Goal: Information Seeking & Learning: Learn about a topic

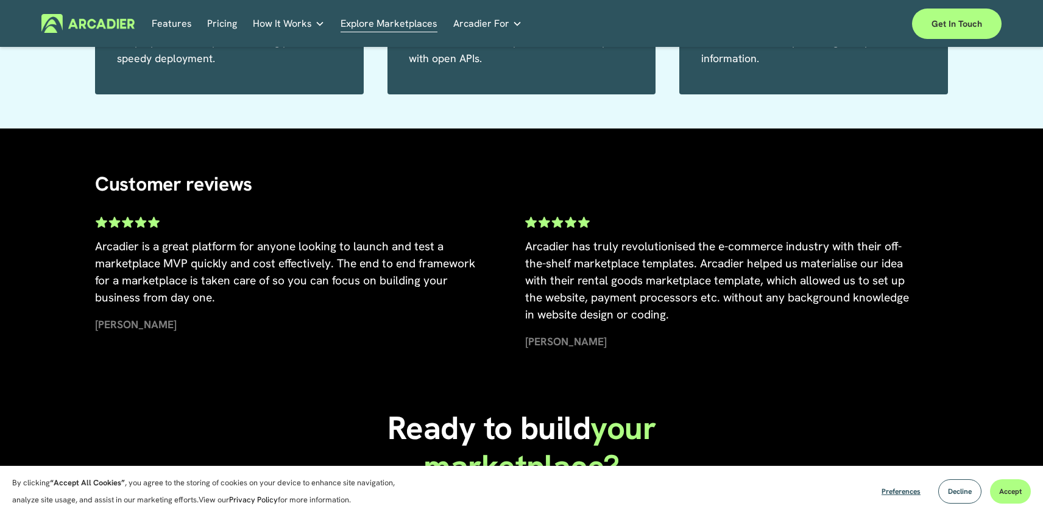
scroll to position [2339, 0]
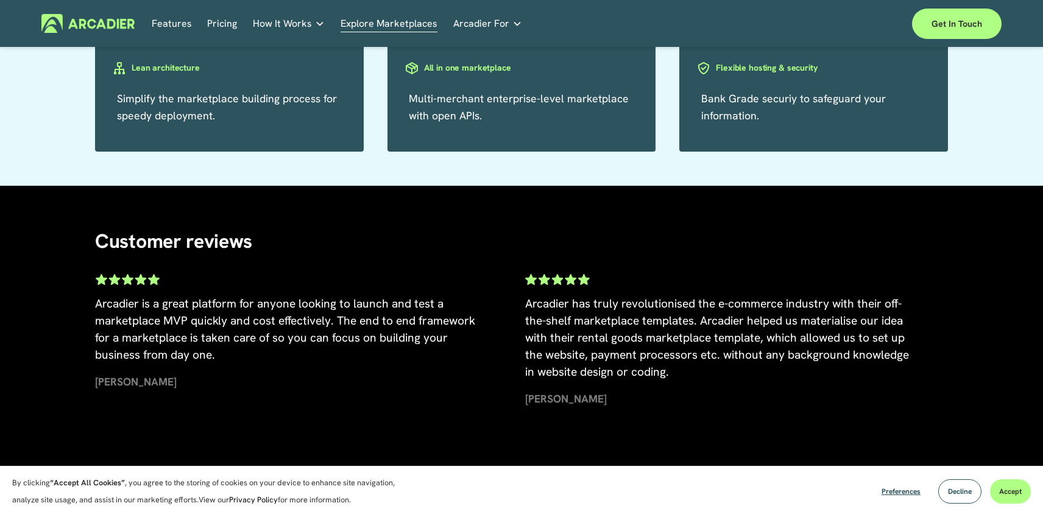
click at [301, 27] on span "How It Works" at bounding box center [282, 23] width 59 height 17
click at [0, 0] on p "Intuitive marketplaces tailored to your business needs." at bounding box center [0, 0] width 0 height 0
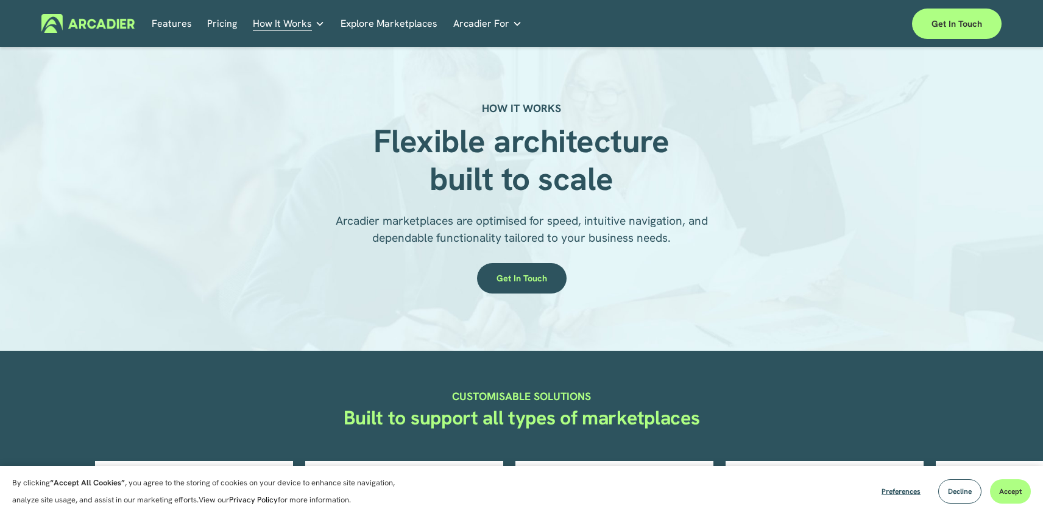
click at [381, 22] on link "Explore Marketplaces" at bounding box center [388, 23] width 97 height 19
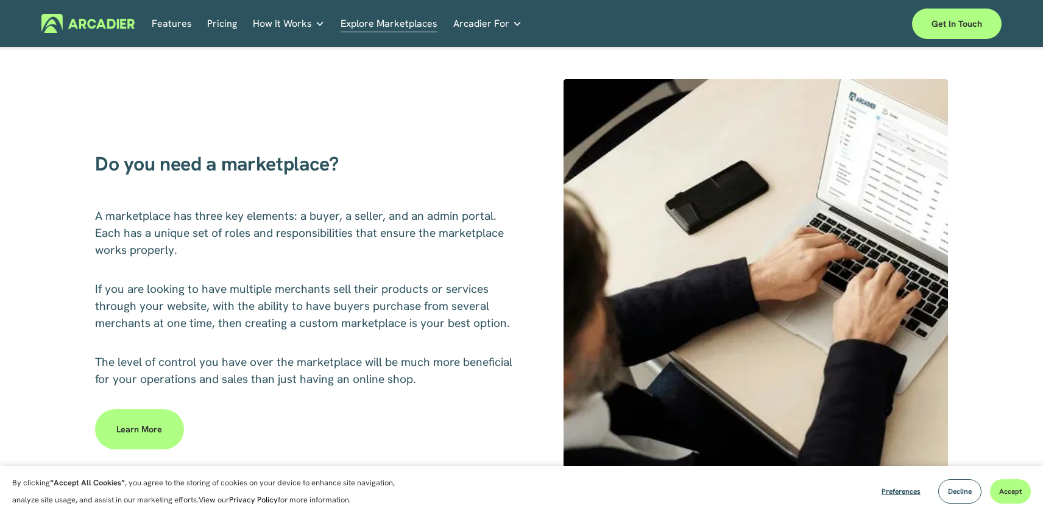
scroll to position [288, 0]
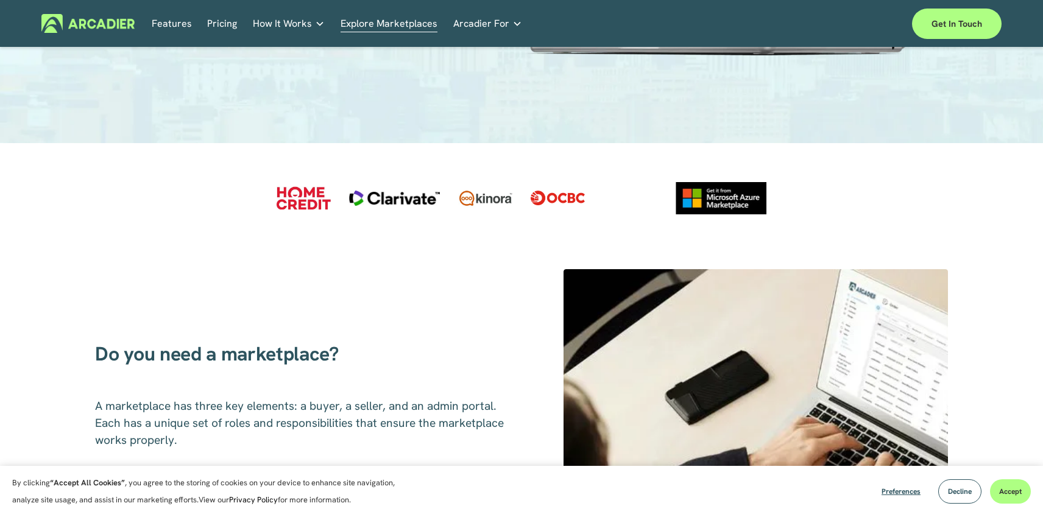
click at [295, 196] on div at bounding box center [304, 197] width 54 height 23
click at [379, 200] on div at bounding box center [394, 198] width 91 height 15
click at [481, 191] on div at bounding box center [485, 198] width 54 height 21
click at [543, 193] on div at bounding box center [557, 198] width 54 height 15
click at [704, 199] on div at bounding box center [720, 198] width 91 height 32
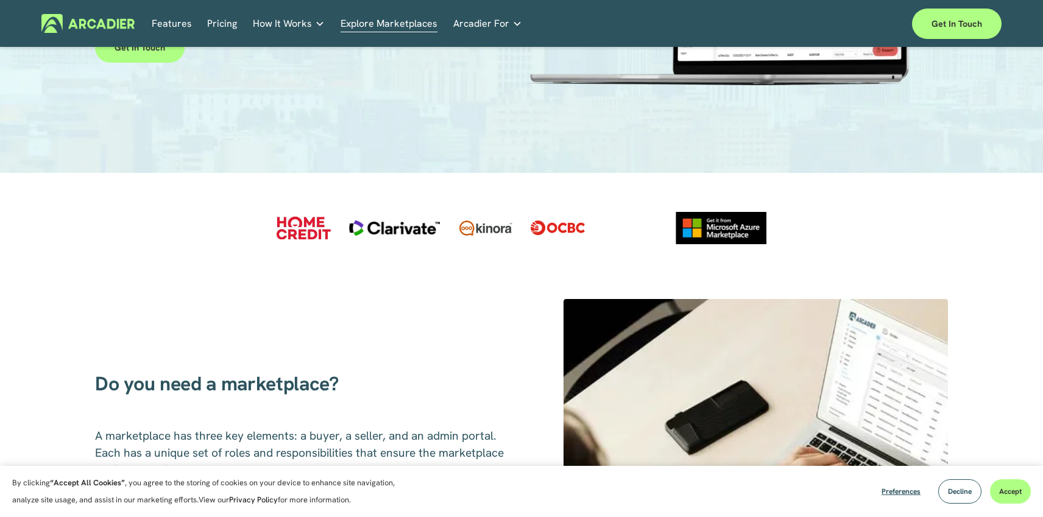
scroll to position [184, 0]
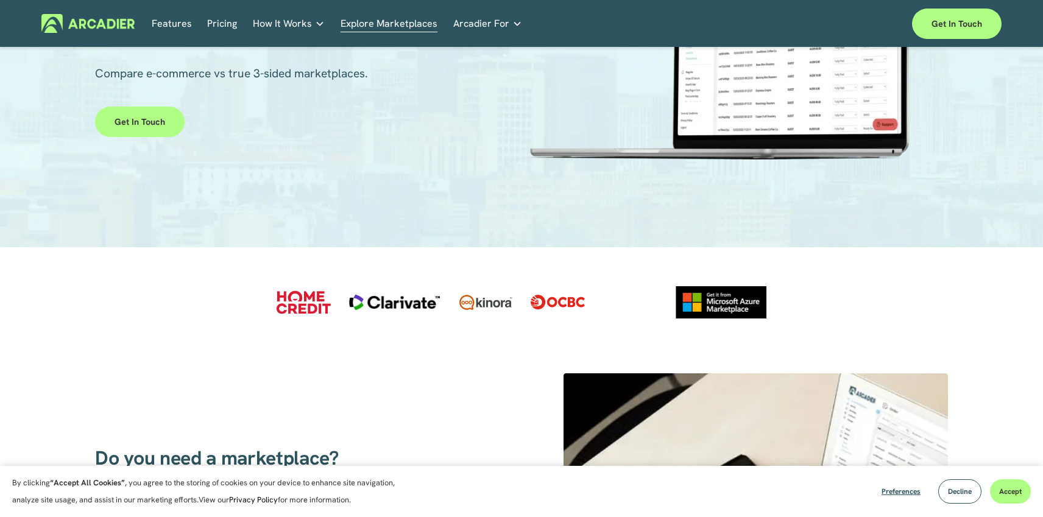
click at [484, 27] on span "Arcadier For" at bounding box center [481, 23] width 56 height 17
click at [0, 0] on link "Retail Marketplaces Whatever you are offering to your customer, we bring it all…" at bounding box center [0, 0] width 0 height 0
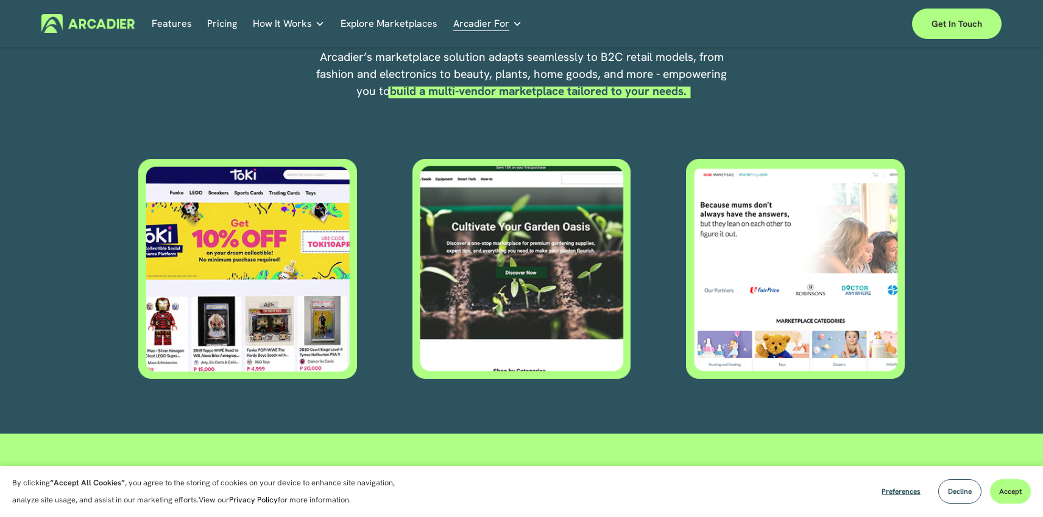
scroll to position [537, 0]
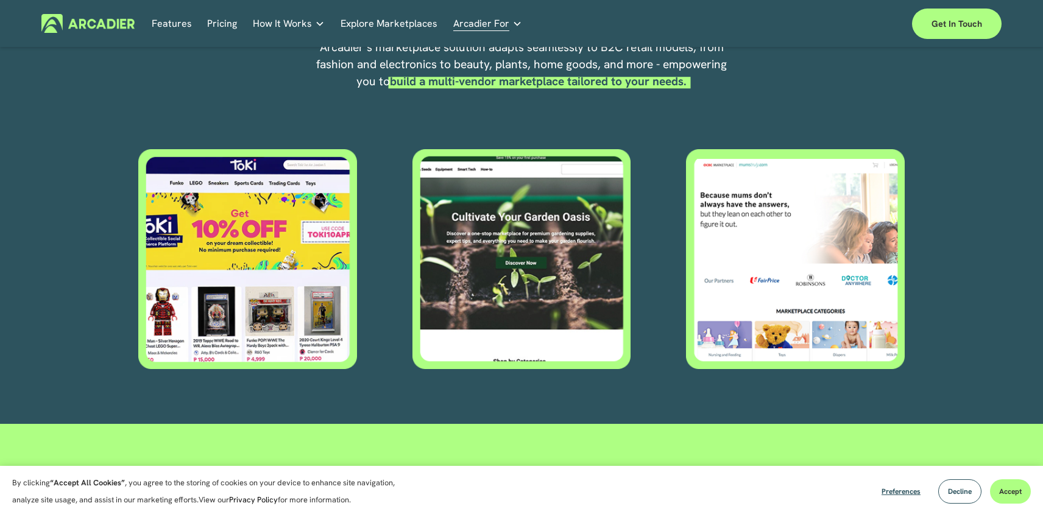
click at [485, 285] on div at bounding box center [521, 259] width 219 height 220
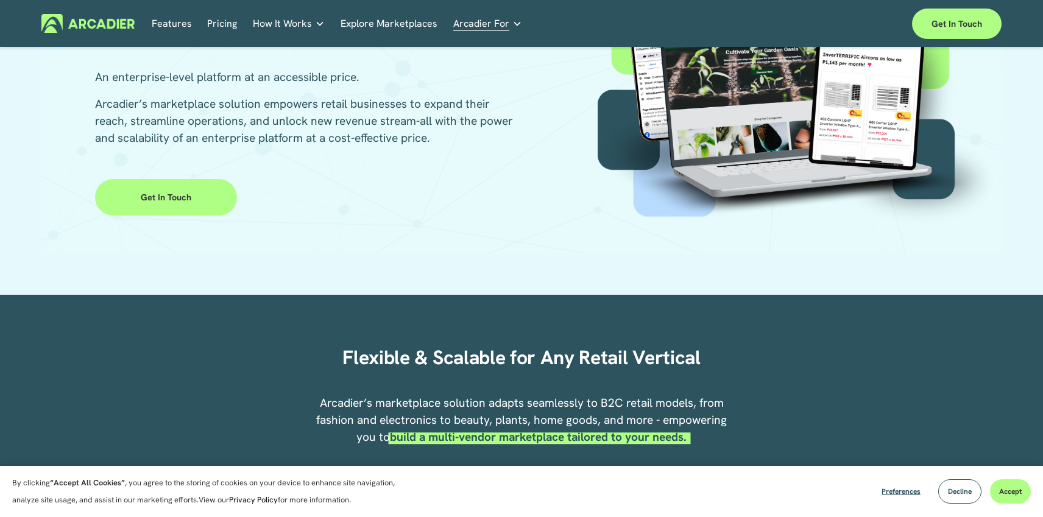
scroll to position [0, 0]
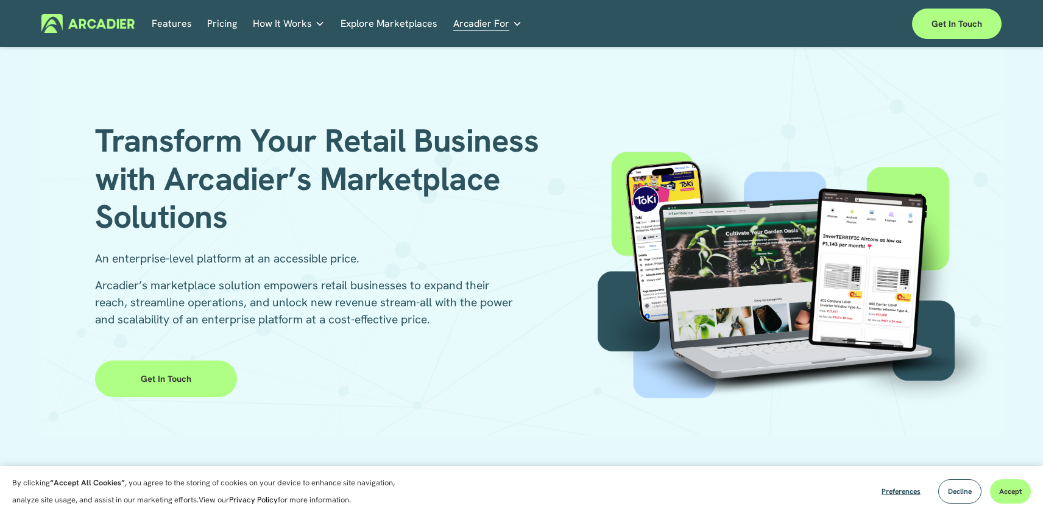
click at [217, 26] on link "Pricing" at bounding box center [222, 23] width 30 height 19
